Goal: Information Seeking & Learning: Learn about a topic

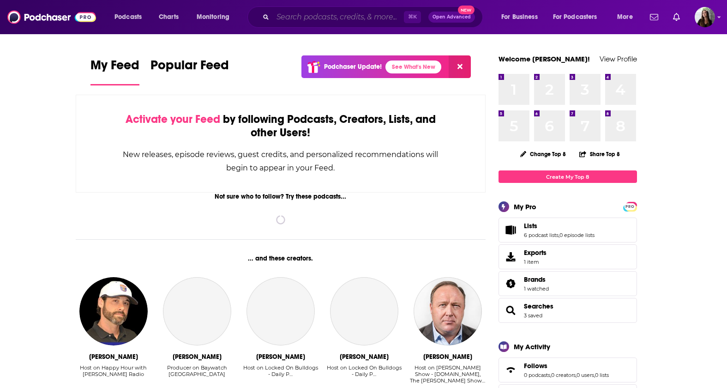
click at [328, 21] on input "Search podcasts, credits, & more..." at bounding box center [338, 17] width 131 height 15
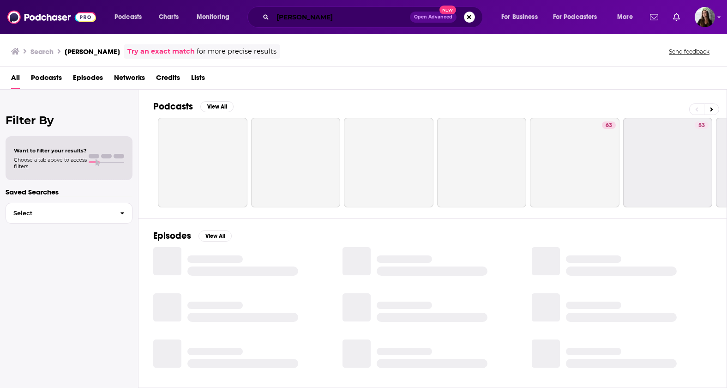
click at [300, 18] on input "[PERSON_NAME]" at bounding box center [341, 17] width 137 height 15
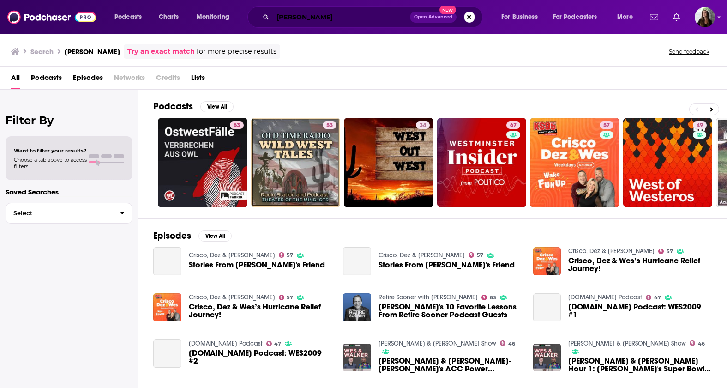
click at [310, 16] on input "[PERSON_NAME]" at bounding box center [341, 17] width 137 height 15
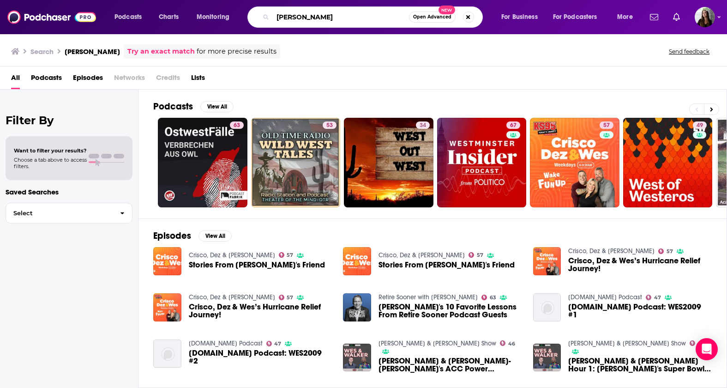
click at [303, 18] on input "[PERSON_NAME]" at bounding box center [341, 17] width 136 height 15
click at [335, 17] on input "[PERSON_NAME]" at bounding box center [341, 17] width 136 height 15
type input "[PERSON_NAME]"
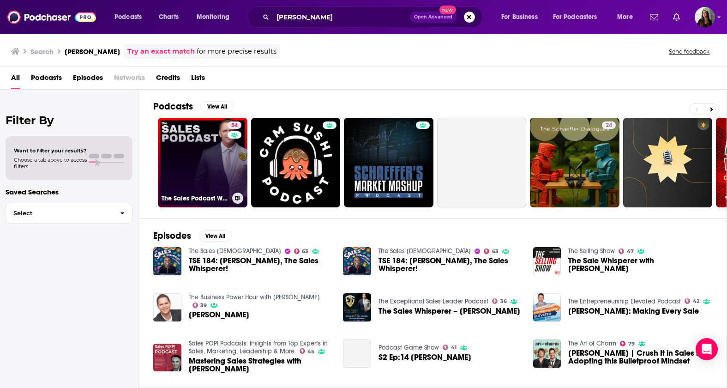
click at [198, 168] on link "54 The Sales Podcast With [PERSON_NAME], The Sales Whisperer®" at bounding box center [203, 163] width 90 height 90
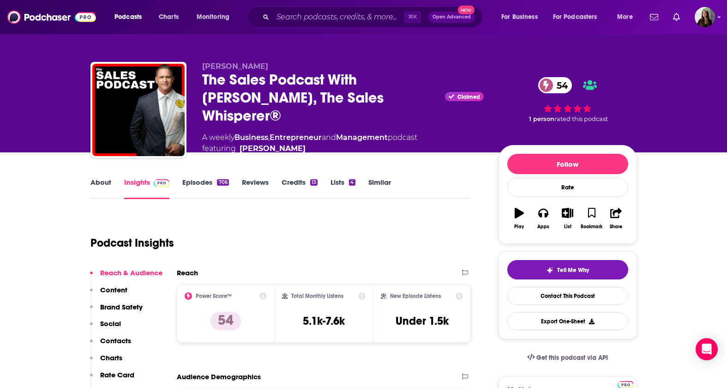
click at [255, 181] on link "Reviews" at bounding box center [255, 188] width 27 height 21
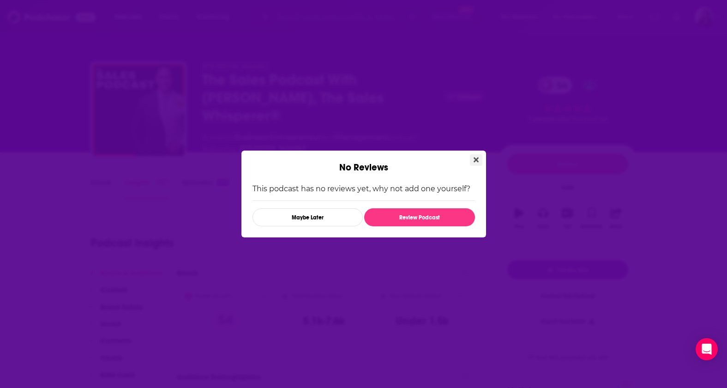
click at [477, 162] on icon "Close" at bounding box center [476, 159] width 5 height 7
